Goal: Find specific page/section: Find specific page/section

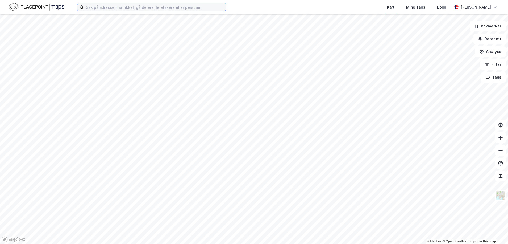
click at [152, 10] on input at bounding box center [155, 7] width 142 height 8
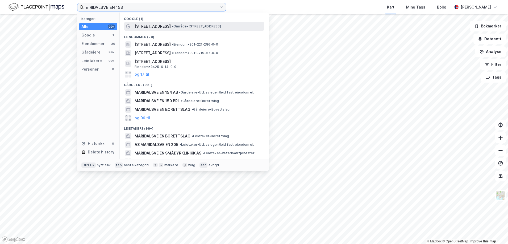
type input "mRIDALSVEIEN 153"
click at [153, 29] on span "[STREET_ADDRESS]" at bounding box center [153, 26] width 36 height 6
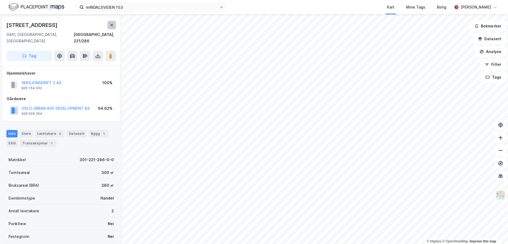
click at [110, 25] on icon at bounding box center [112, 25] width 4 height 4
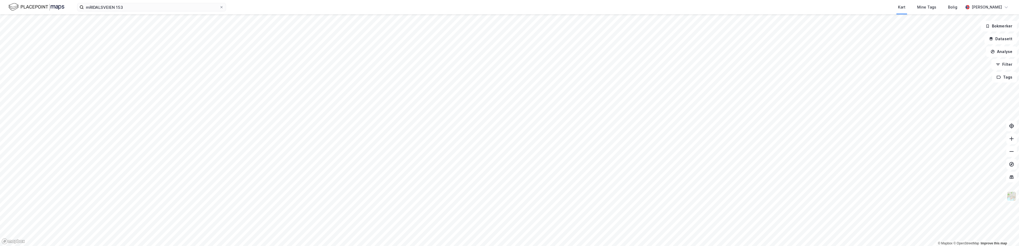
click at [428, 13] on div "Kart Mine Tags Bolig" at bounding box center [608, 7] width 712 height 14
click at [270, 9] on div "Kart Mine Tags Bolig" at bounding box center [608, 7] width 712 height 14
